Goal: Information Seeking & Learning: Check status

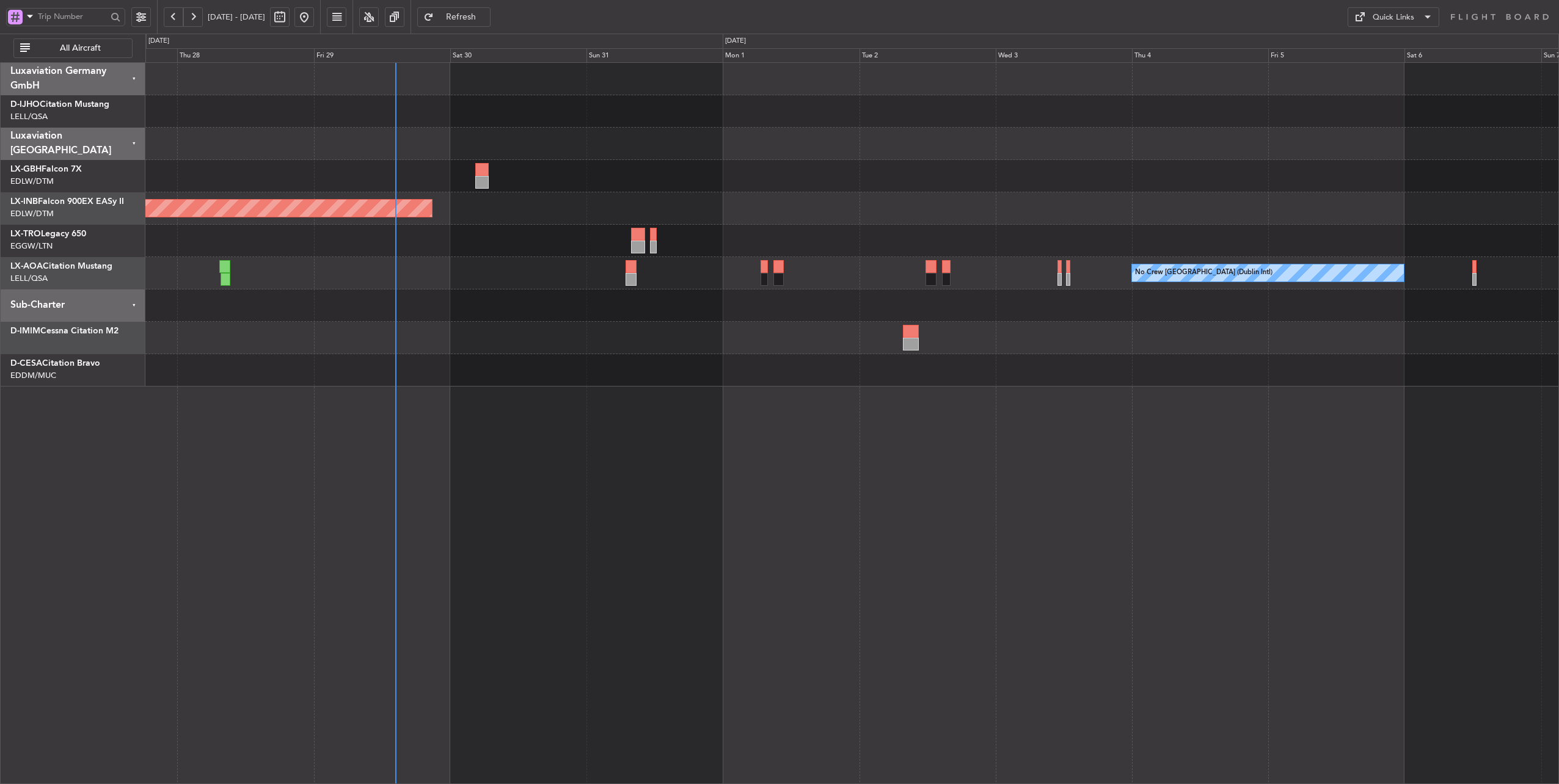
click at [461, 250] on div "Planned Maint Dusseldorf" at bounding box center [851, 240] width 1413 height 32
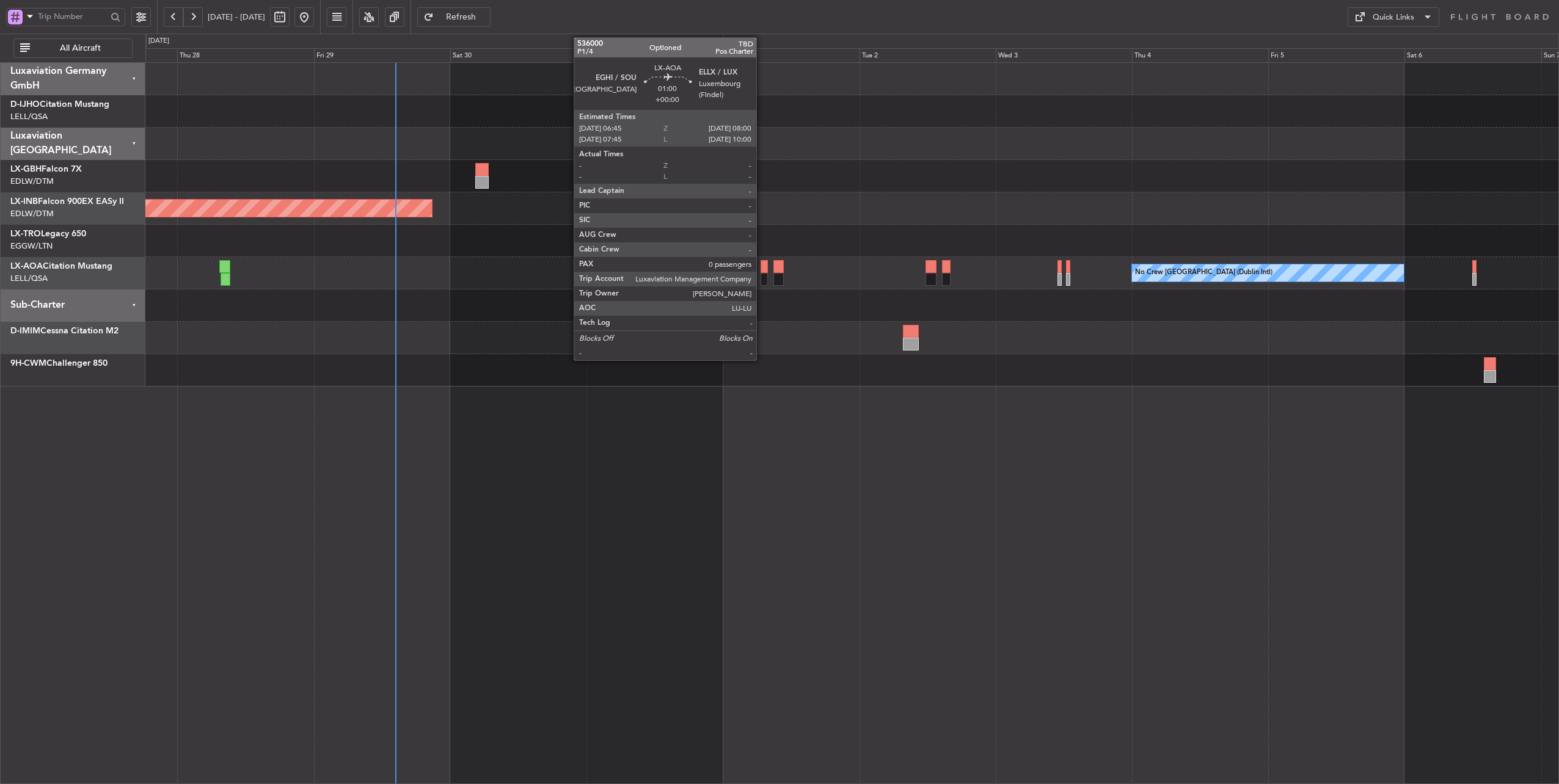
click at [762, 264] on div at bounding box center [763, 266] width 7 height 13
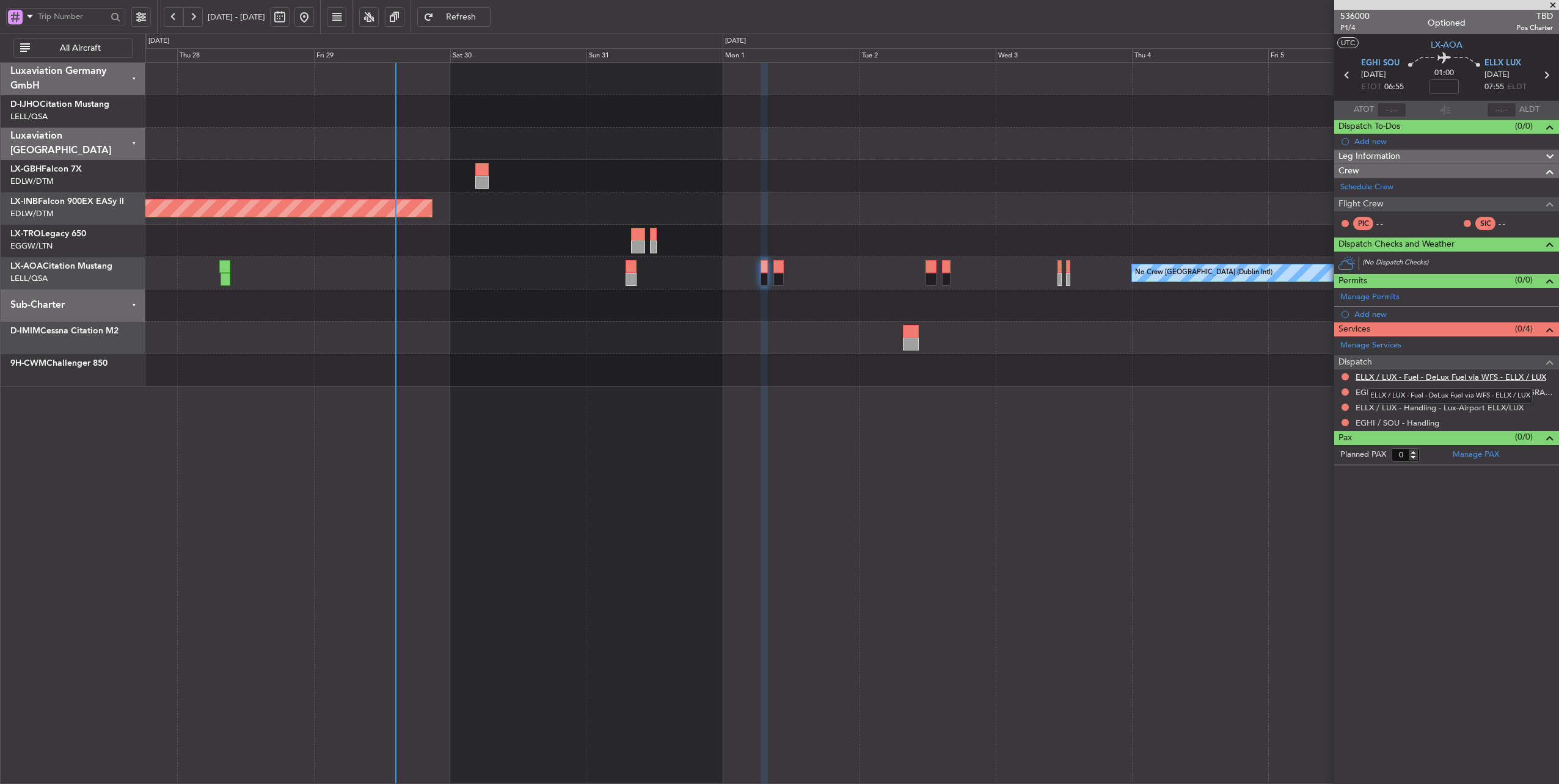
click at [1433, 376] on link "ELLX / LUX - Fuel - DeLux Fuel via WFS - ELLX / LUX" at bounding box center [1450, 376] width 190 height 11
click at [1500, 60] on span "ELLX LUX" at bounding box center [1502, 64] width 36 height 12
click at [1495, 61] on span "ELLX LUX" at bounding box center [1502, 64] width 36 height 12
click at [1396, 377] on link "ELLX / LUX - Fuel - DeLux Fuel via WFS - ELLX / LUX" at bounding box center [1450, 376] width 190 height 11
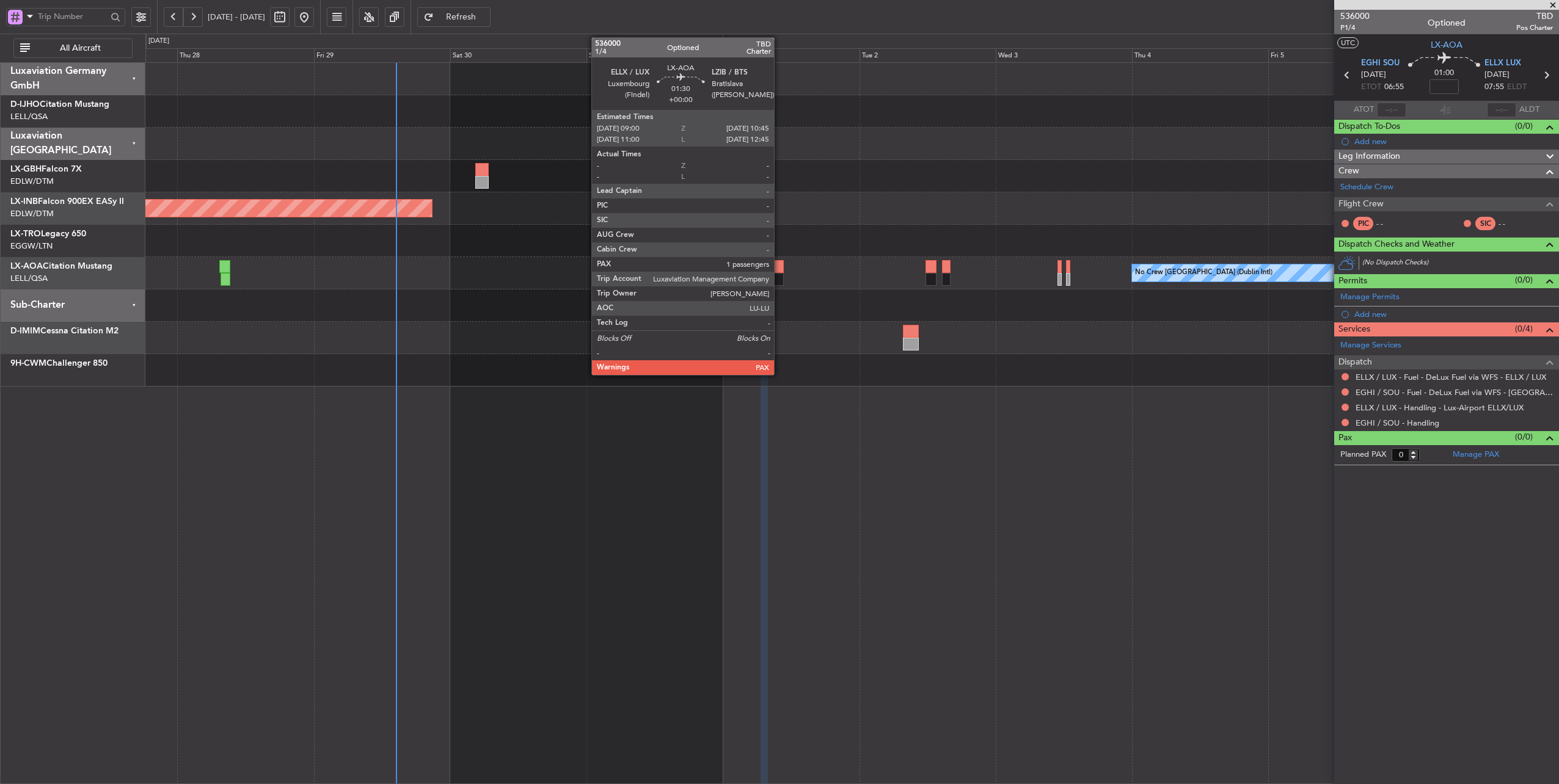
click at [780, 264] on div at bounding box center [779, 266] width 11 height 13
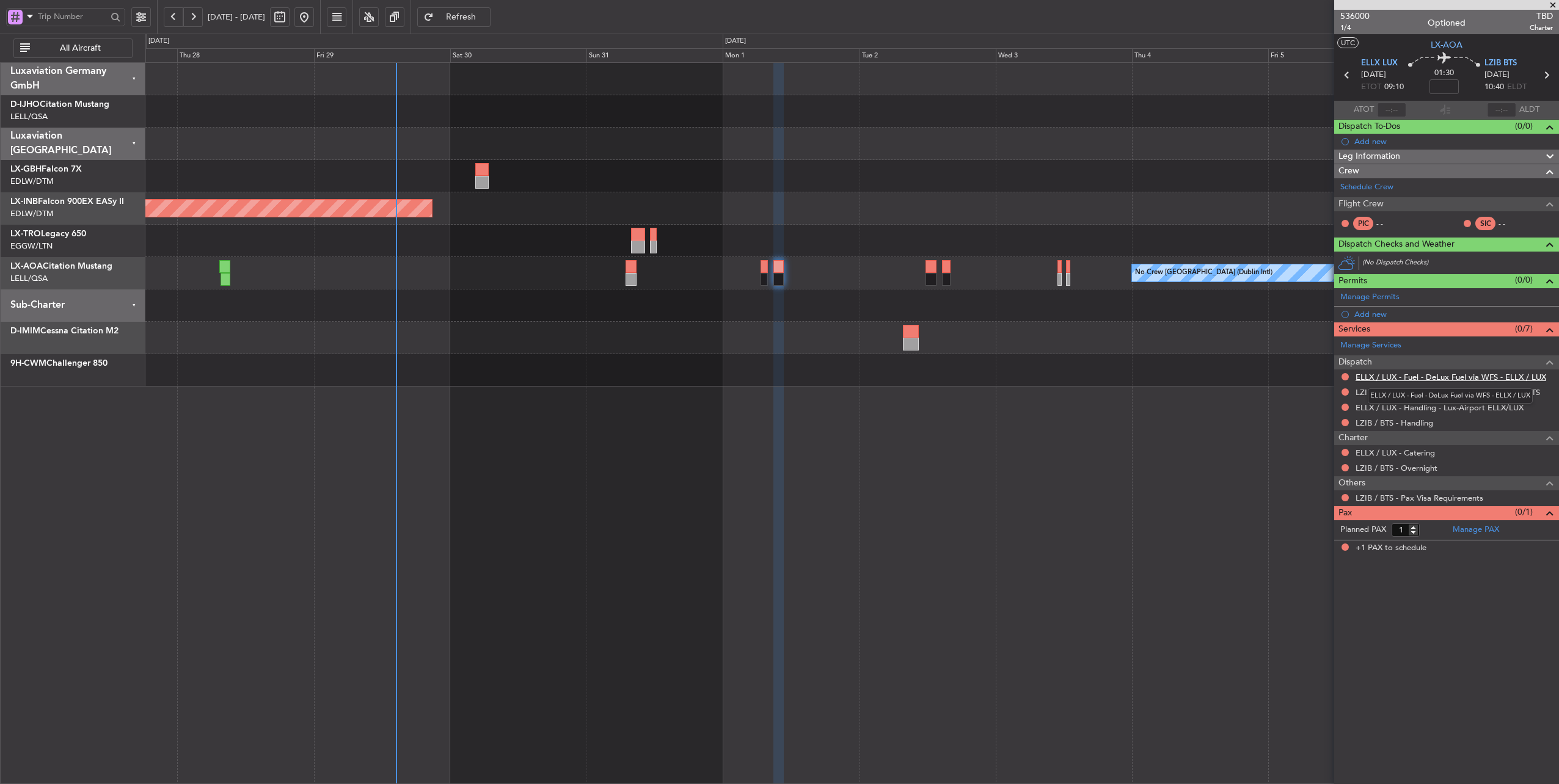
click at [1452, 373] on link "ELLX / LUX - Fuel - DeLux Fuel via WFS - ELLX / LUX" at bounding box center [1450, 376] width 190 height 11
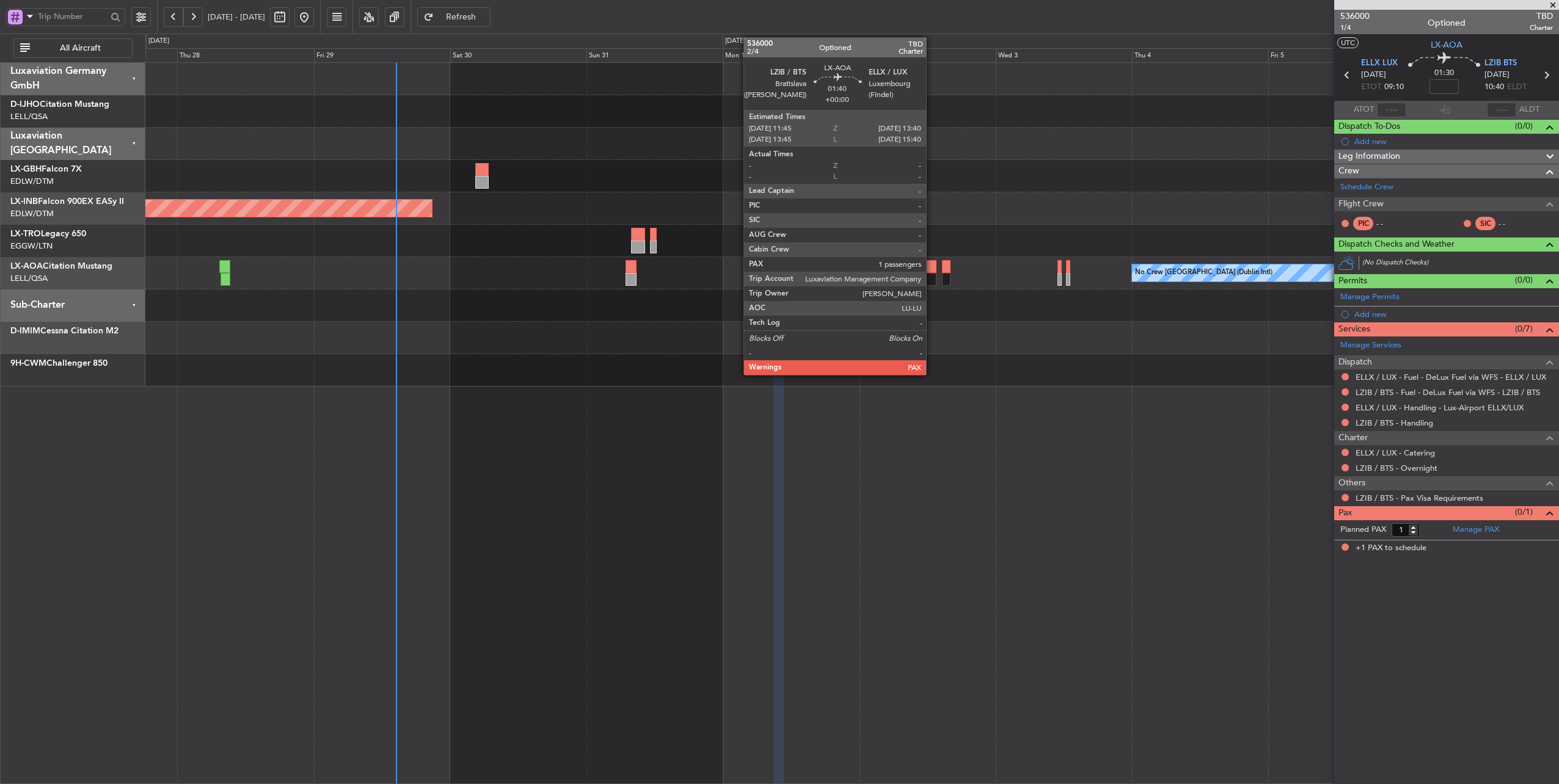
click at [931, 268] on div at bounding box center [930, 266] width 11 height 13
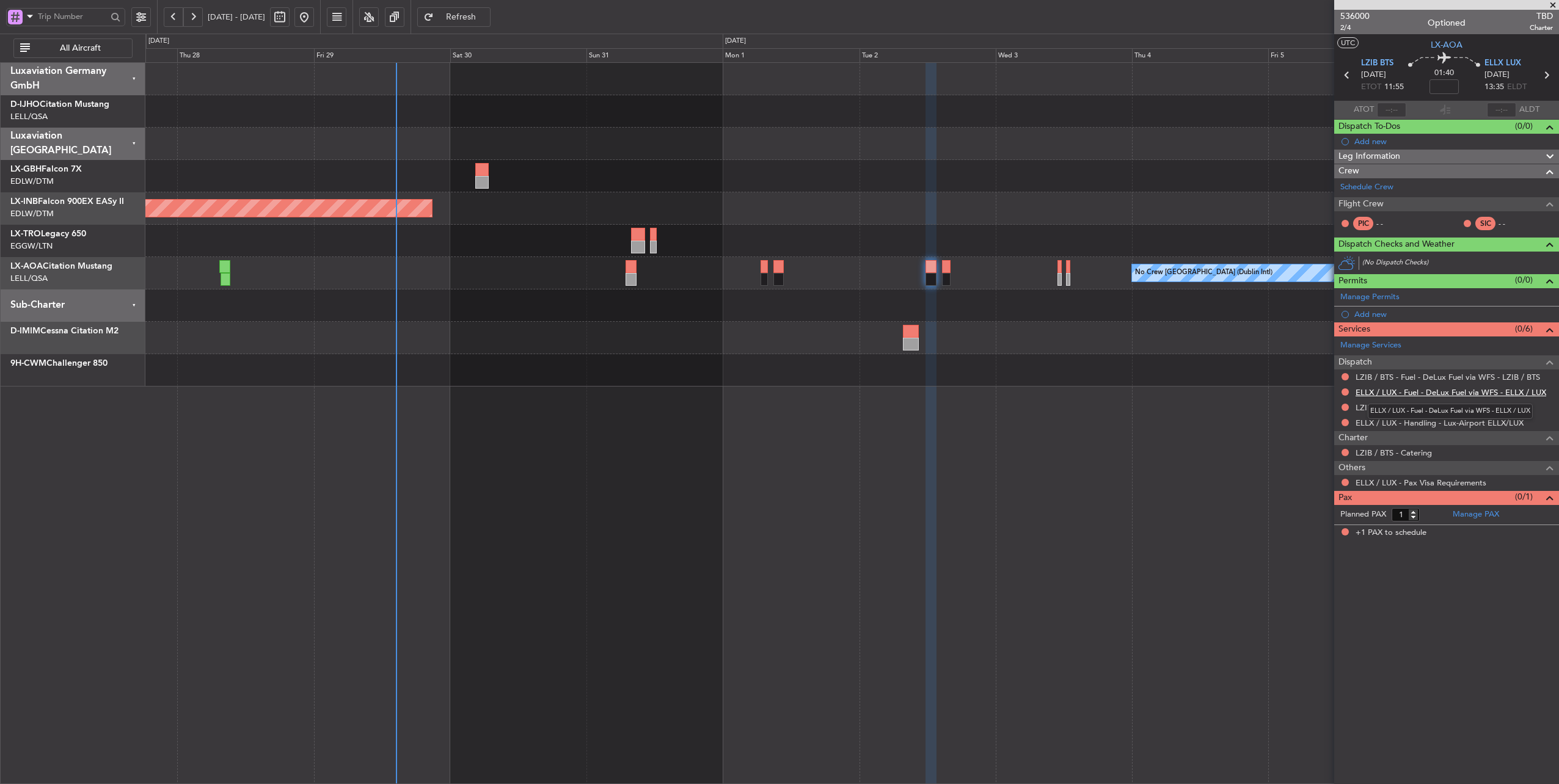
click at [1368, 389] on link "ELLX / LUX - Fuel - DeLux Fuel via WFS - ELLX / LUX" at bounding box center [1450, 392] width 190 height 11
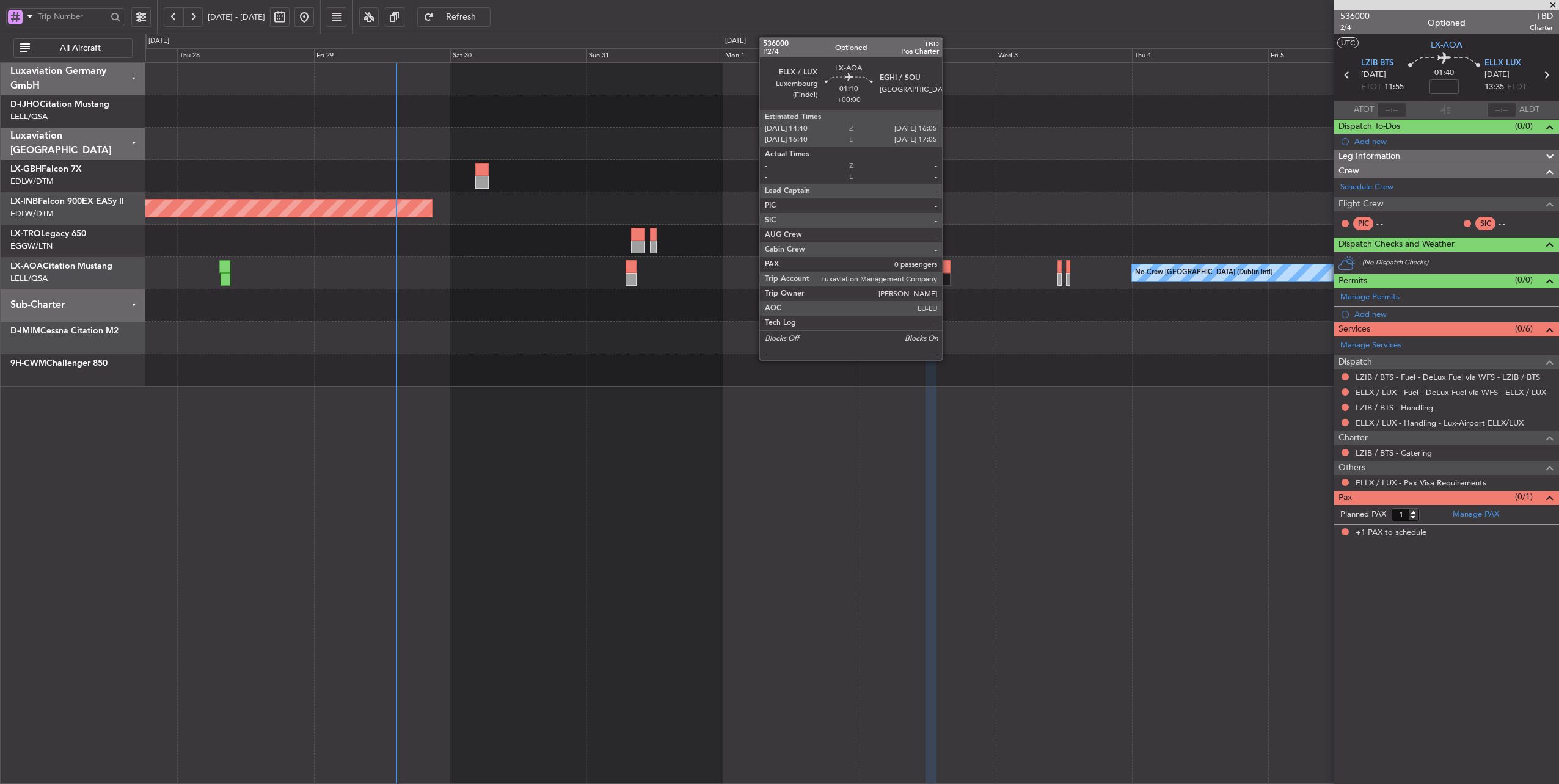
click at [948, 265] on div at bounding box center [945, 266] width 9 height 13
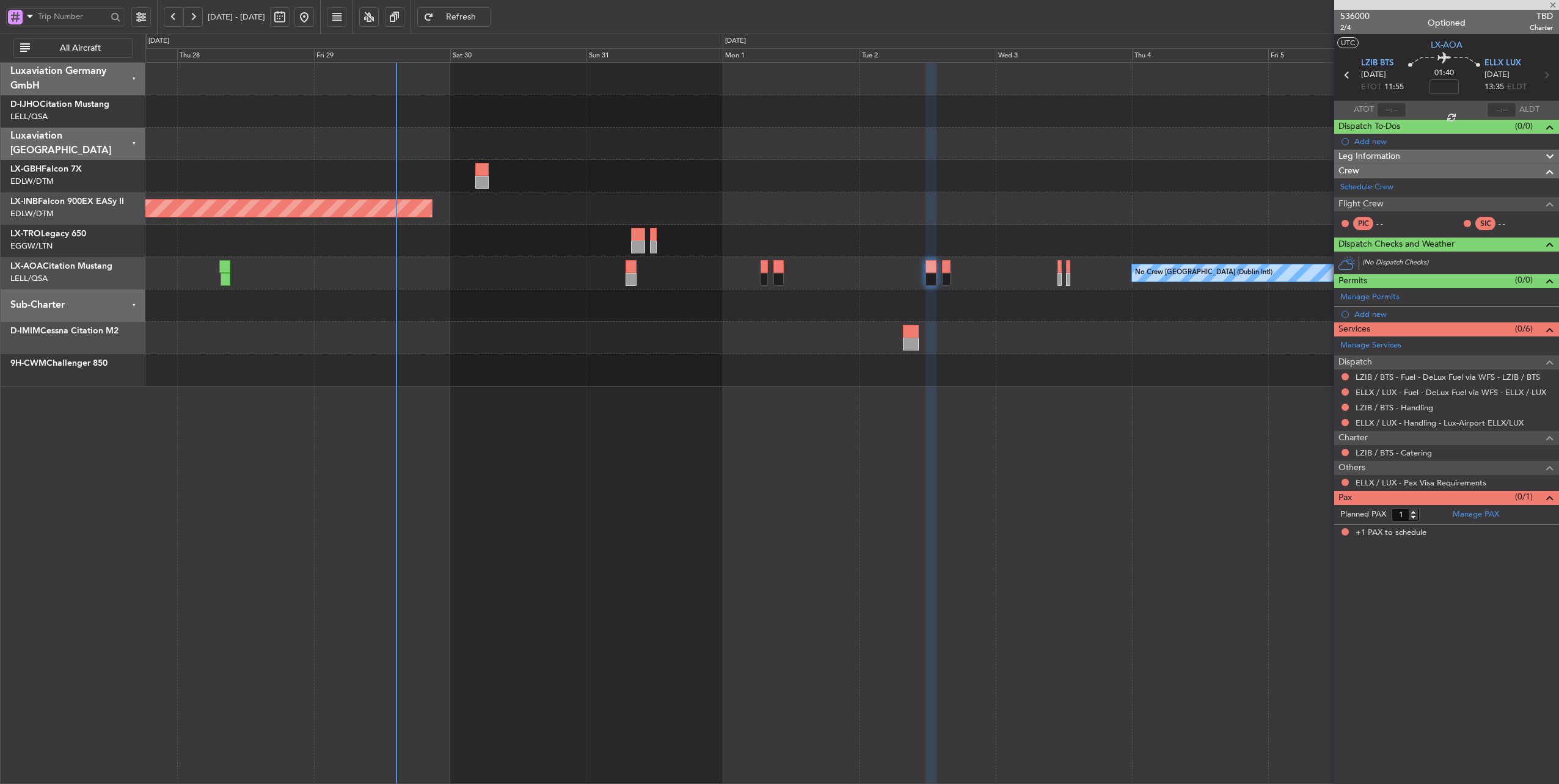
type input "0"
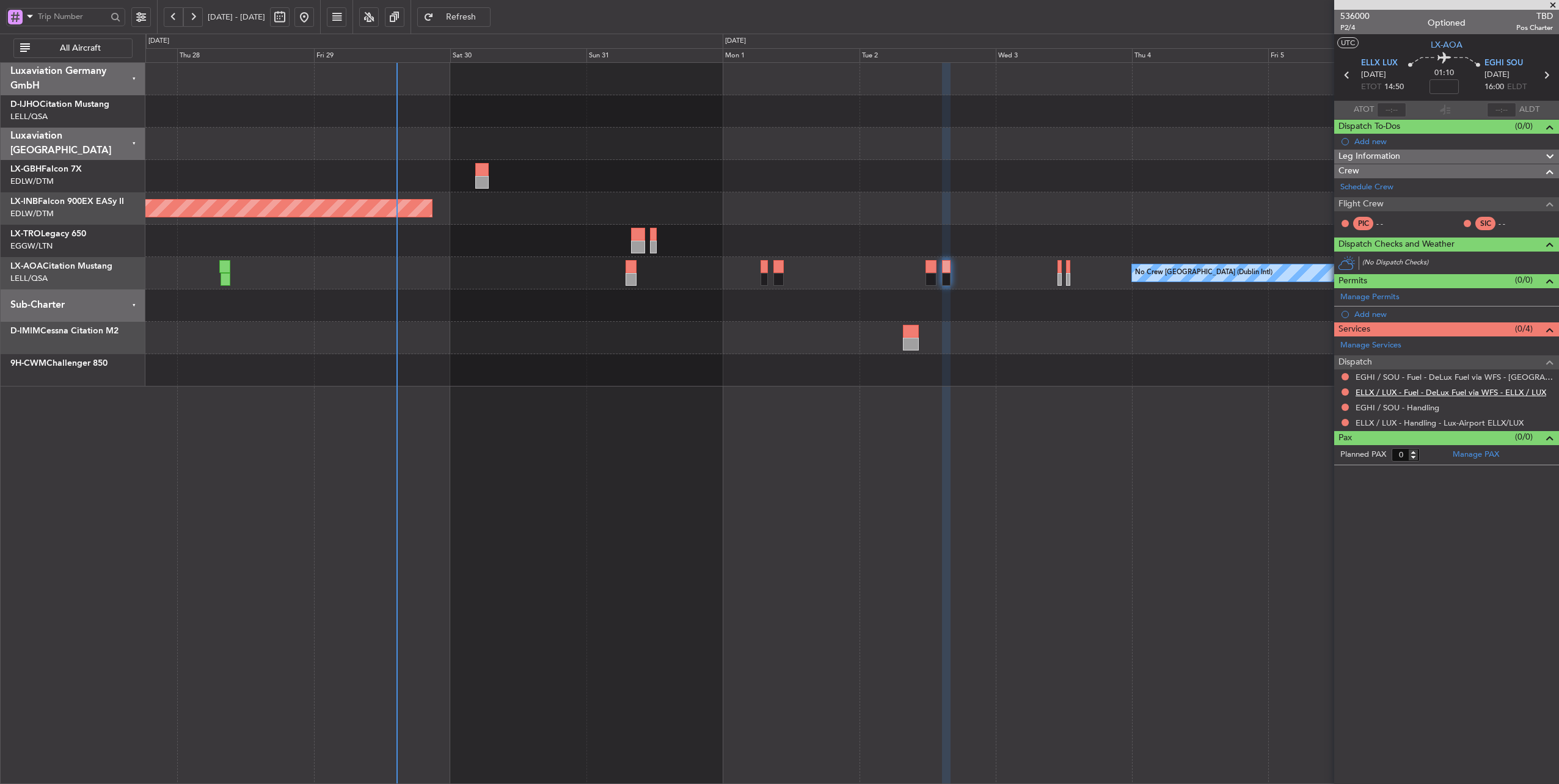
click at [1444, 389] on link "ELLX / LUX - Fuel - DeLux Fuel via WFS - ELLX / LUX" at bounding box center [1450, 392] width 190 height 11
click at [773, 220] on div "Unplanned Maint [GEOGRAPHIC_DATA] (Al Maktoum Intl)" at bounding box center [851, 208] width 1413 height 32
click at [815, 225] on div "Planned Maint Nice ([GEOGRAPHIC_DATA]) Unplanned Maint [GEOGRAPHIC_DATA] (Al Ma…" at bounding box center [851, 224] width 1413 height 323
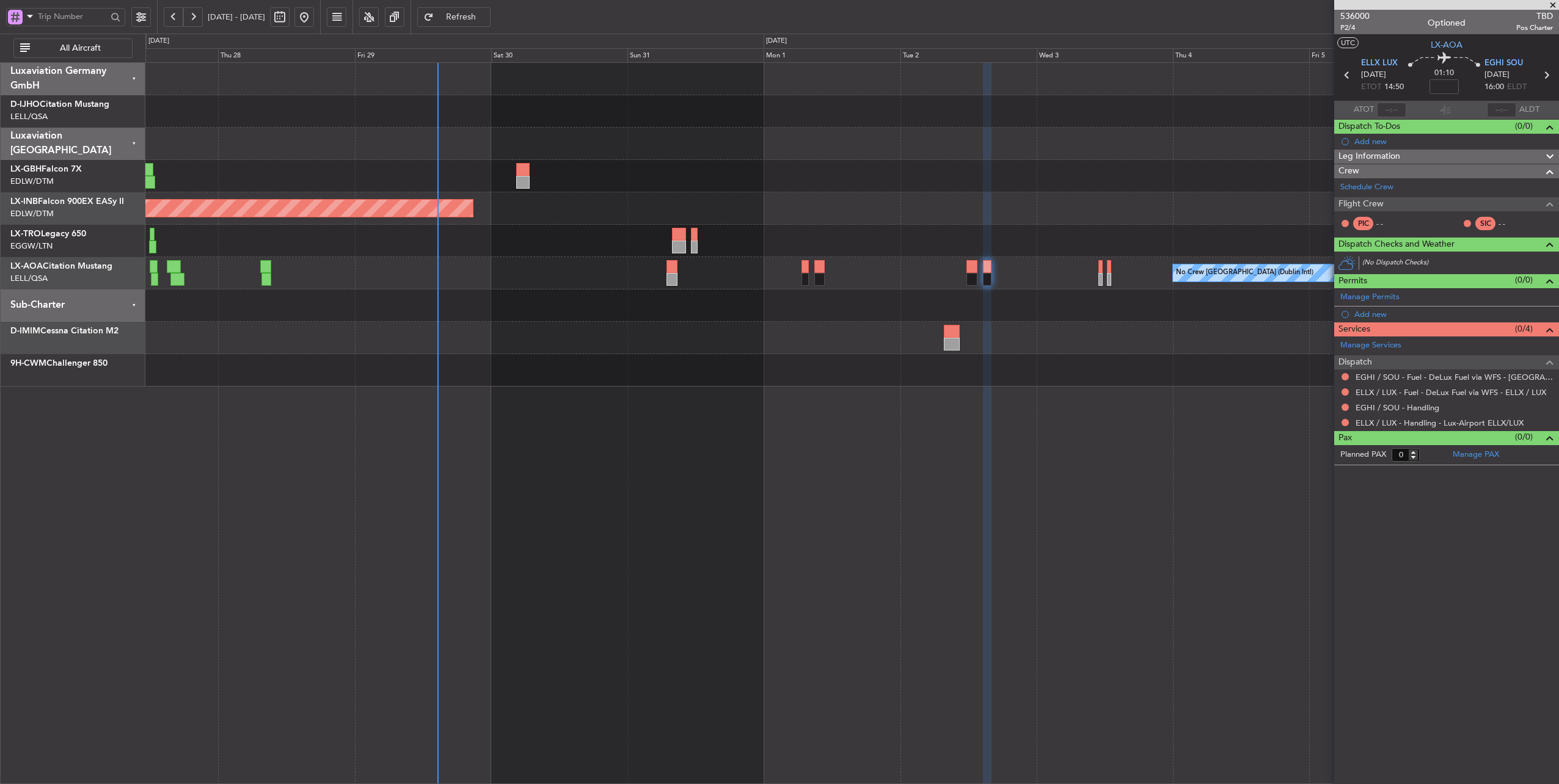
click at [483, 20] on span "Refresh" at bounding box center [461, 17] width 50 height 9
